Goal: Information Seeking & Learning: Understand process/instructions

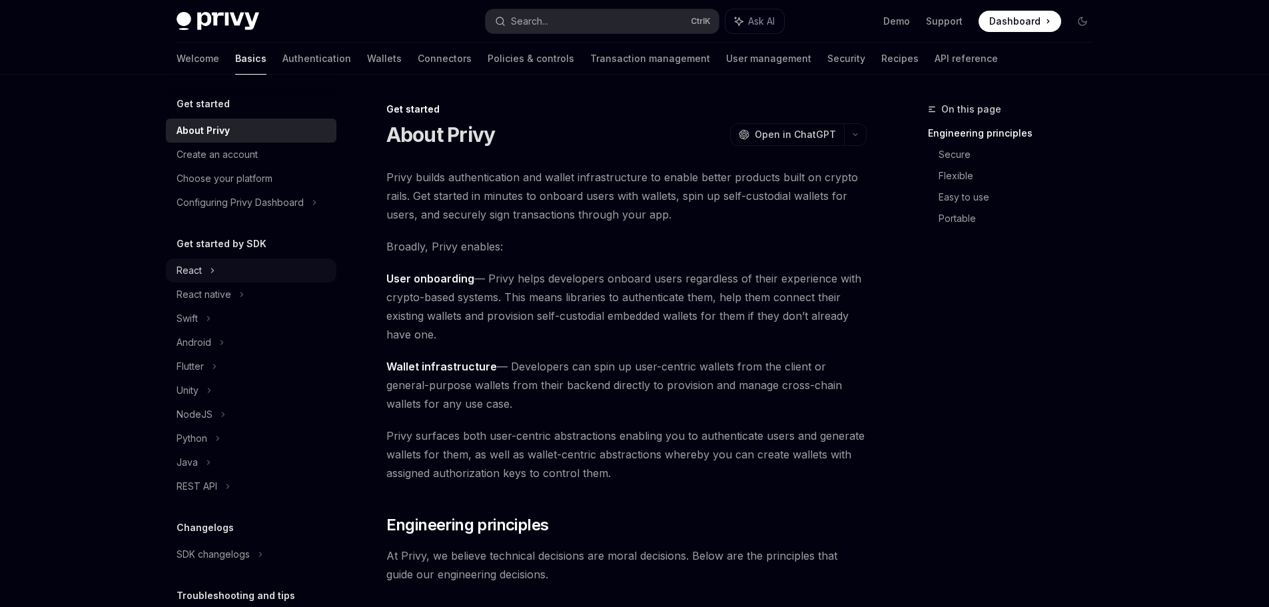
click at [232, 278] on div "React" at bounding box center [251, 271] width 171 height 24
type textarea "*"
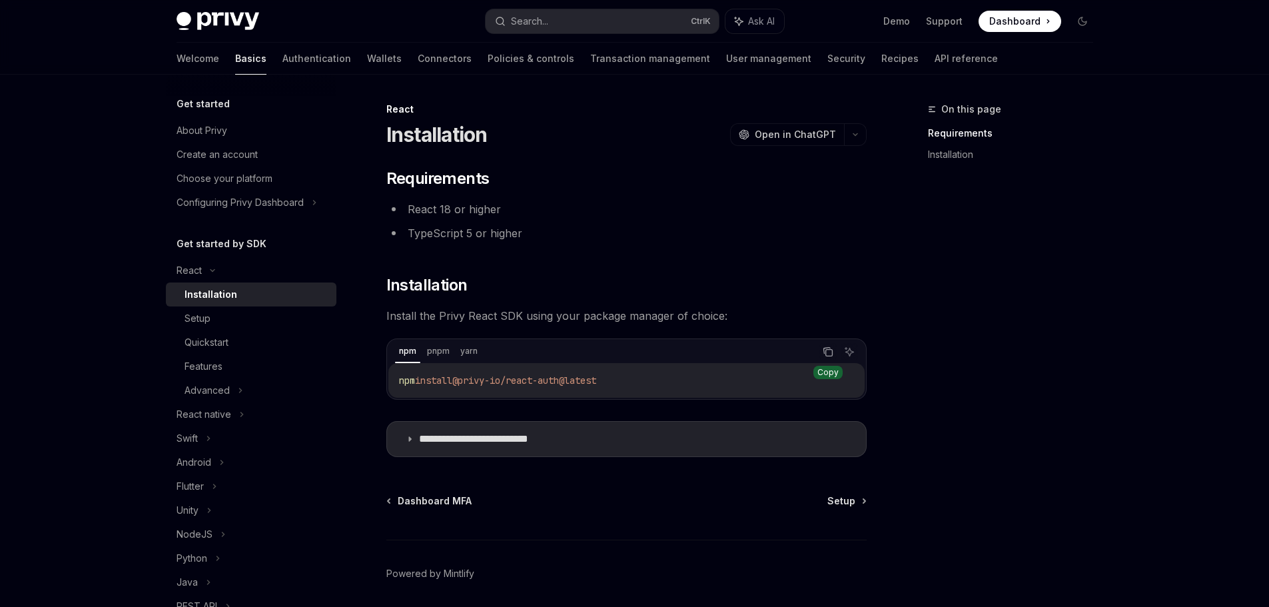
click at [829, 353] on icon "Copy the contents from the code block" at bounding box center [828, 351] width 11 height 11
click at [908, 214] on div "On this page Requirements Installation" at bounding box center [1003, 354] width 203 height 506
click at [660, 16] on button "Search... Ctrl K" at bounding box center [602, 21] width 233 height 24
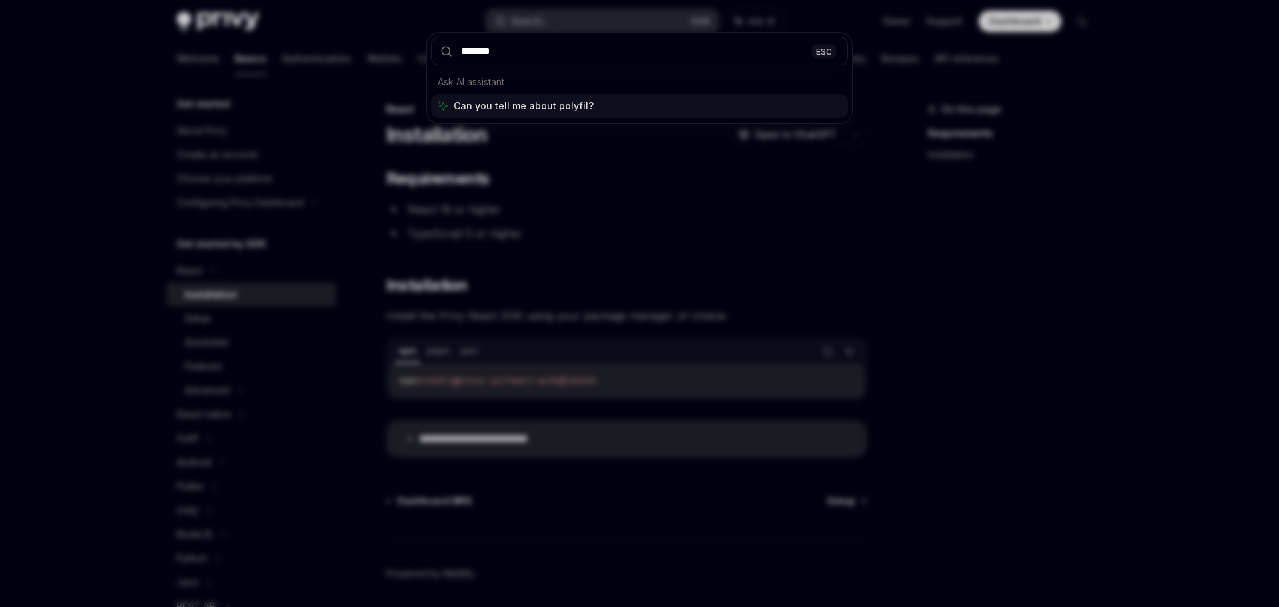
type input "********"
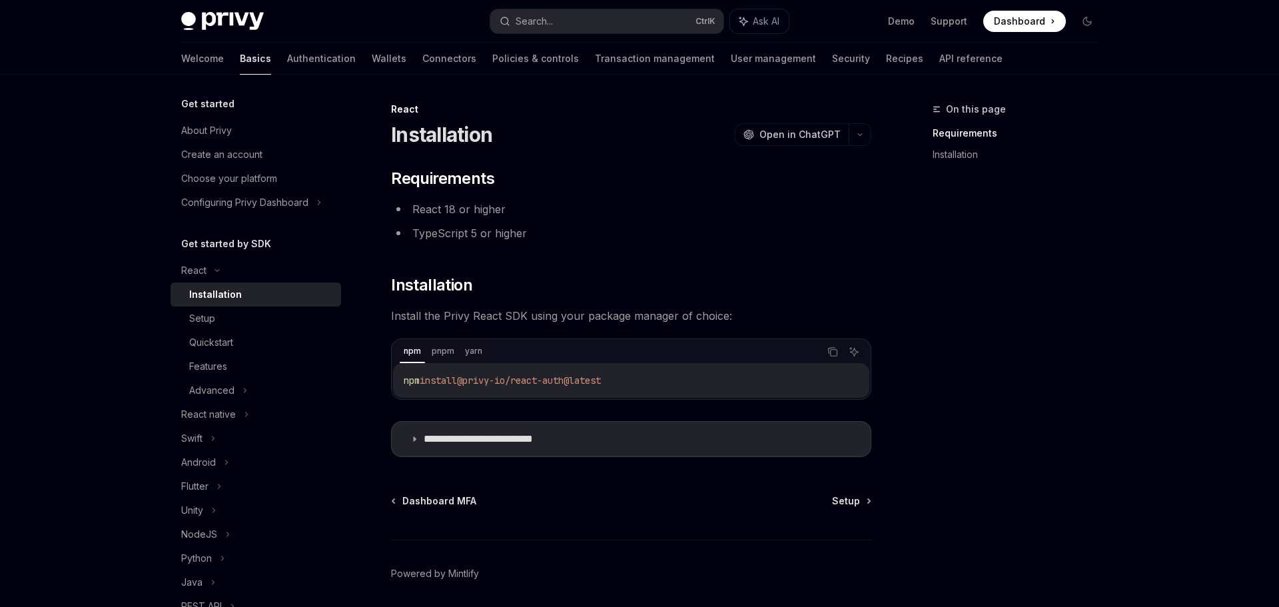
type textarea "*"
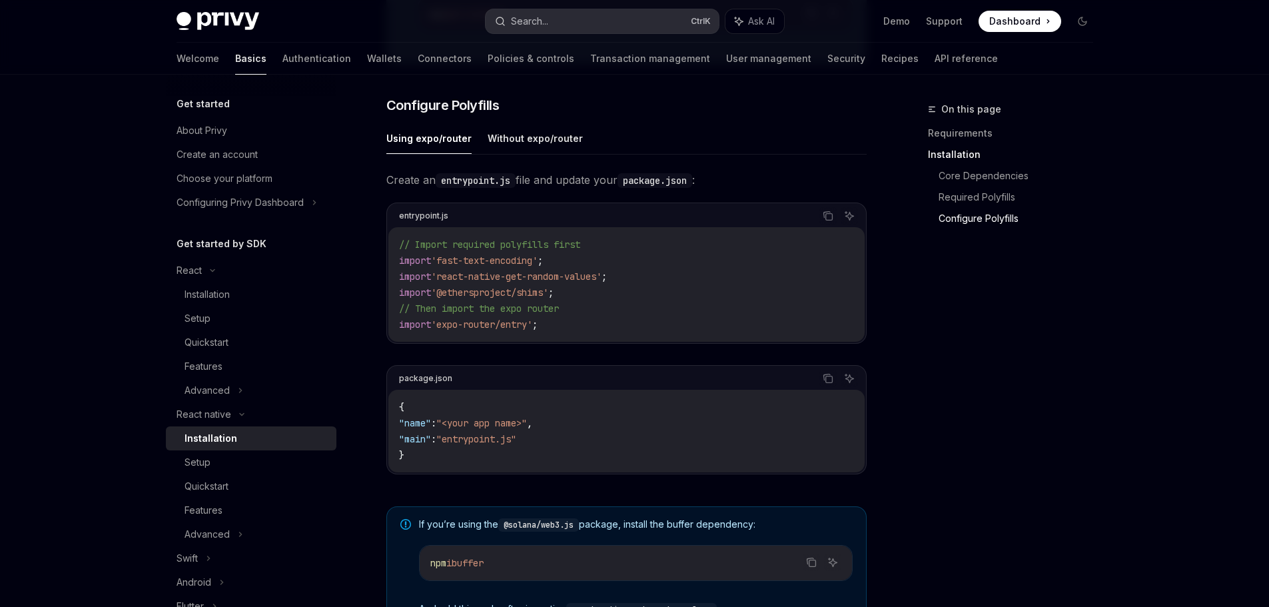
click at [585, 21] on button "Search... Ctrl K" at bounding box center [602, 21] width 233 height 24
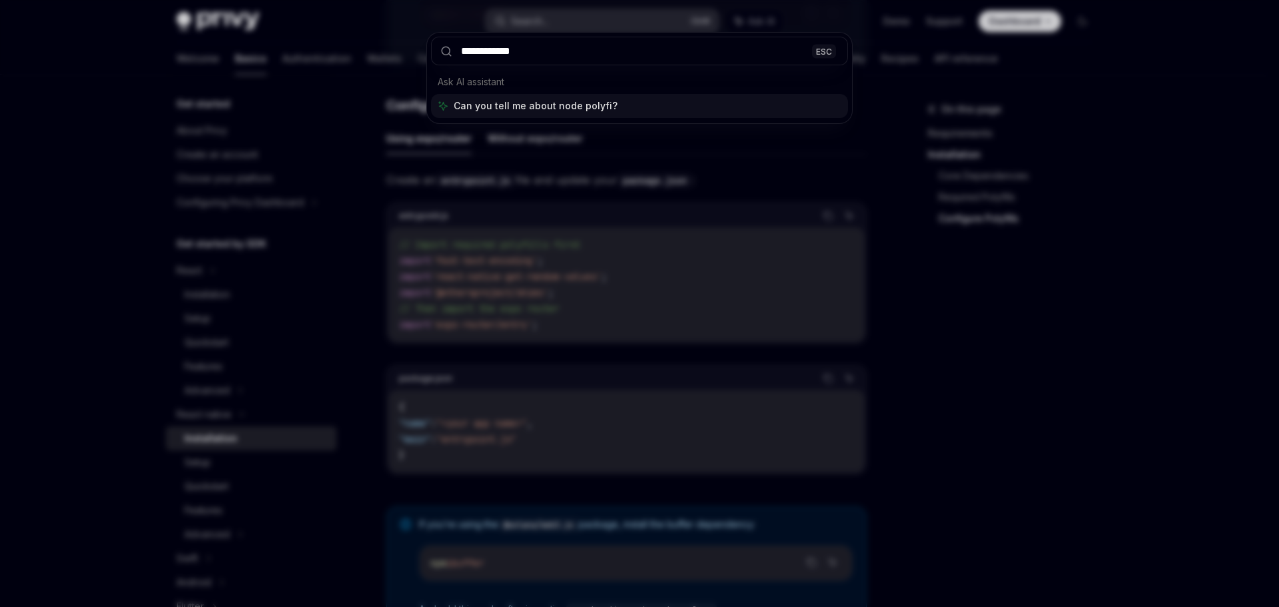
type input "**********"
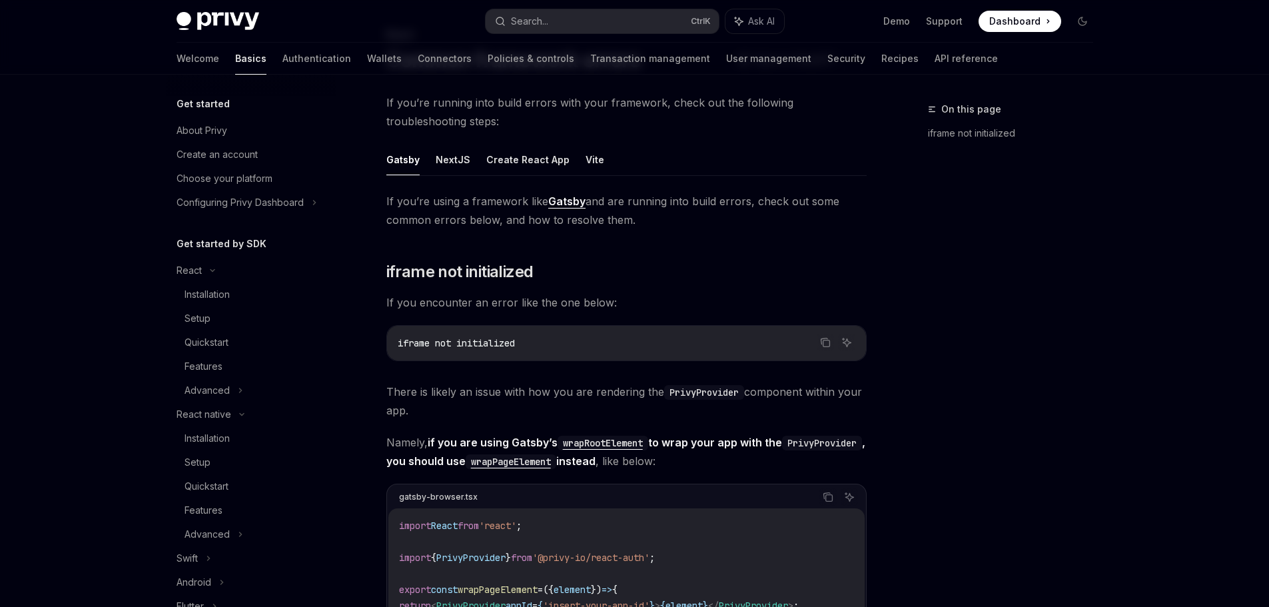
scroll to position [462, 0]
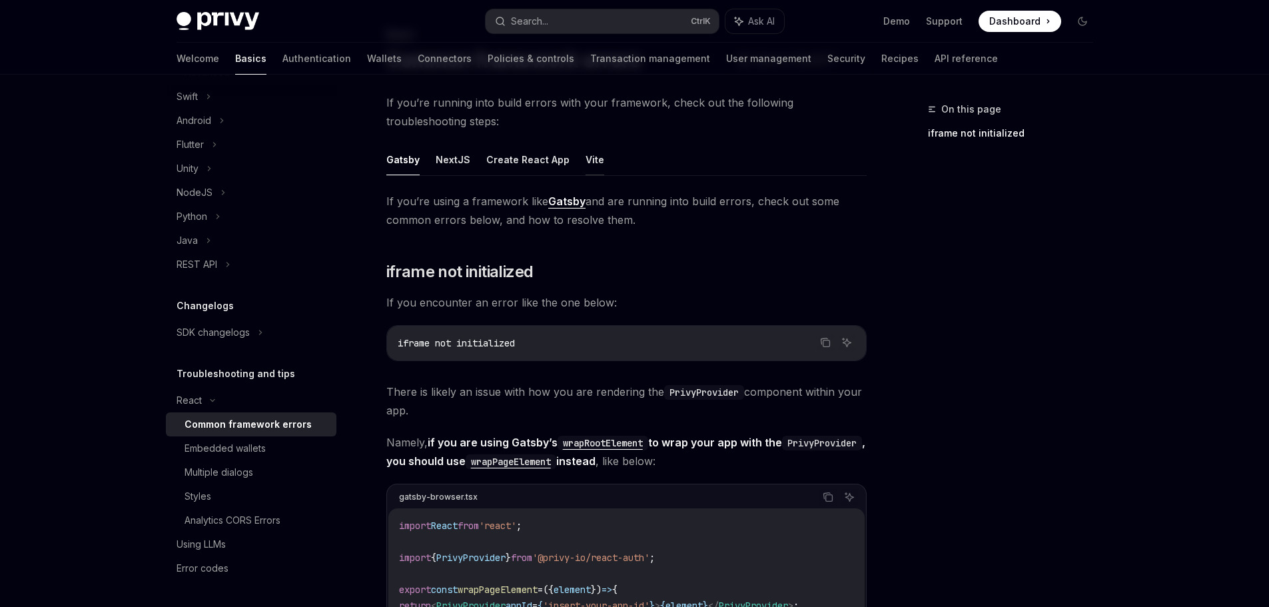
click at [586, 149] on button "Vite" at bounding box center [595, 159] width 19 height 31
type textarea "*"
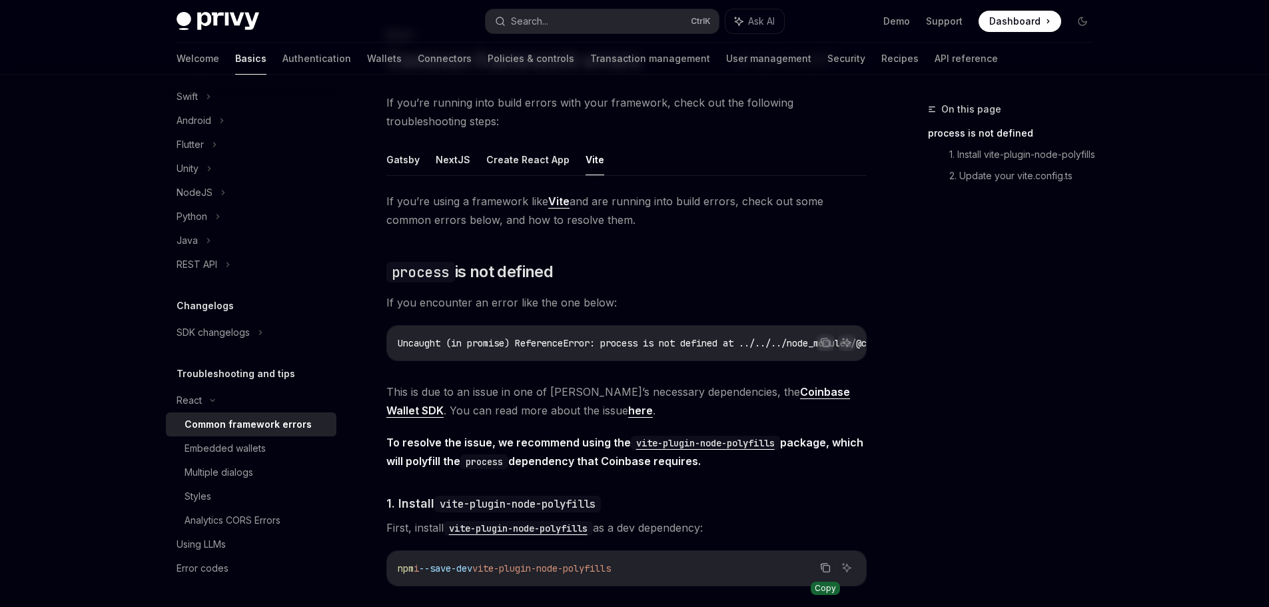
click at [824, 569] on icon "Copy the contents from the code block" at bounding box center [824, 567] width 7 height 6
click at [1116, 357] on div "Get started About Privy Create an account Choose your platform Configuring Priv…" at bounding box center [635, 548] width 981 height 1096
click at [822, 570] on icon "Copy the contents from the code block" at bounding box center [825, 567] width 11 height 11
click at [1067, 372] on div "On this page process is not defined 1. Install vite-plugin-node-polyfills 2. Up…" at bounding box center [1003, 354] width 203 height 506
drag, startPoint x: 1049, startPoint y: 364, endPoint x: 1043, endPoint y: 336, distance: 28.5
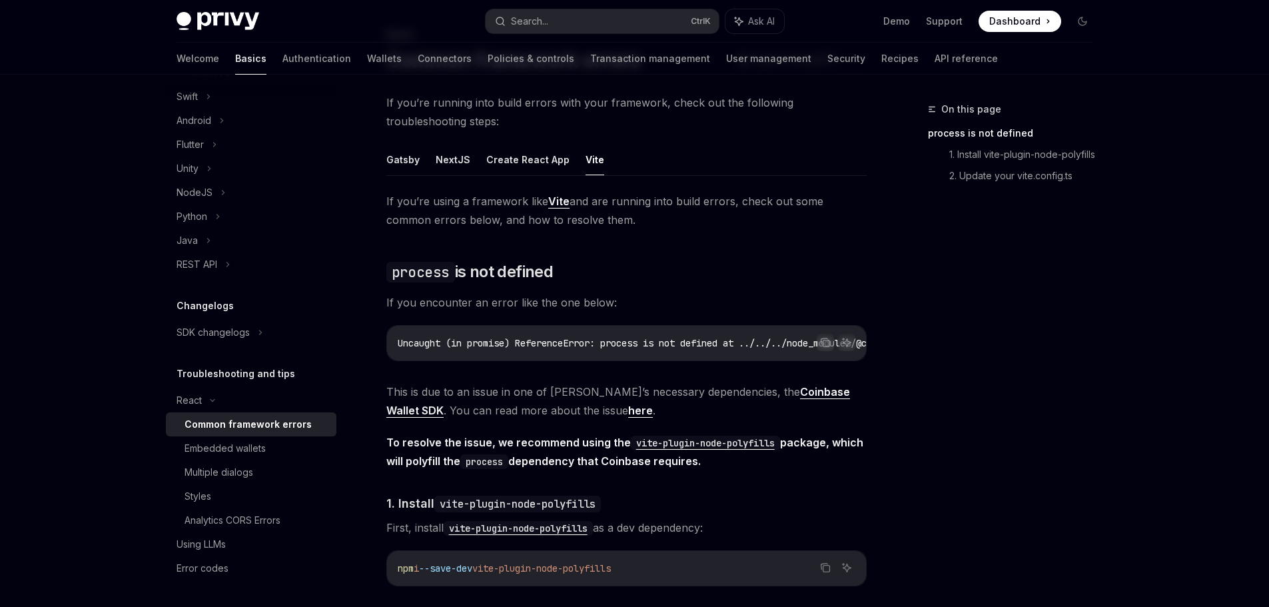
click at [1048, 364] on div "On this page process is not defined 1. Install vite-plugin-node-polyfills 2. Up…" at bounding box center [1003, 354] width 203 height 506
